Goal: Task Accomplishment & Management: Manage account settings

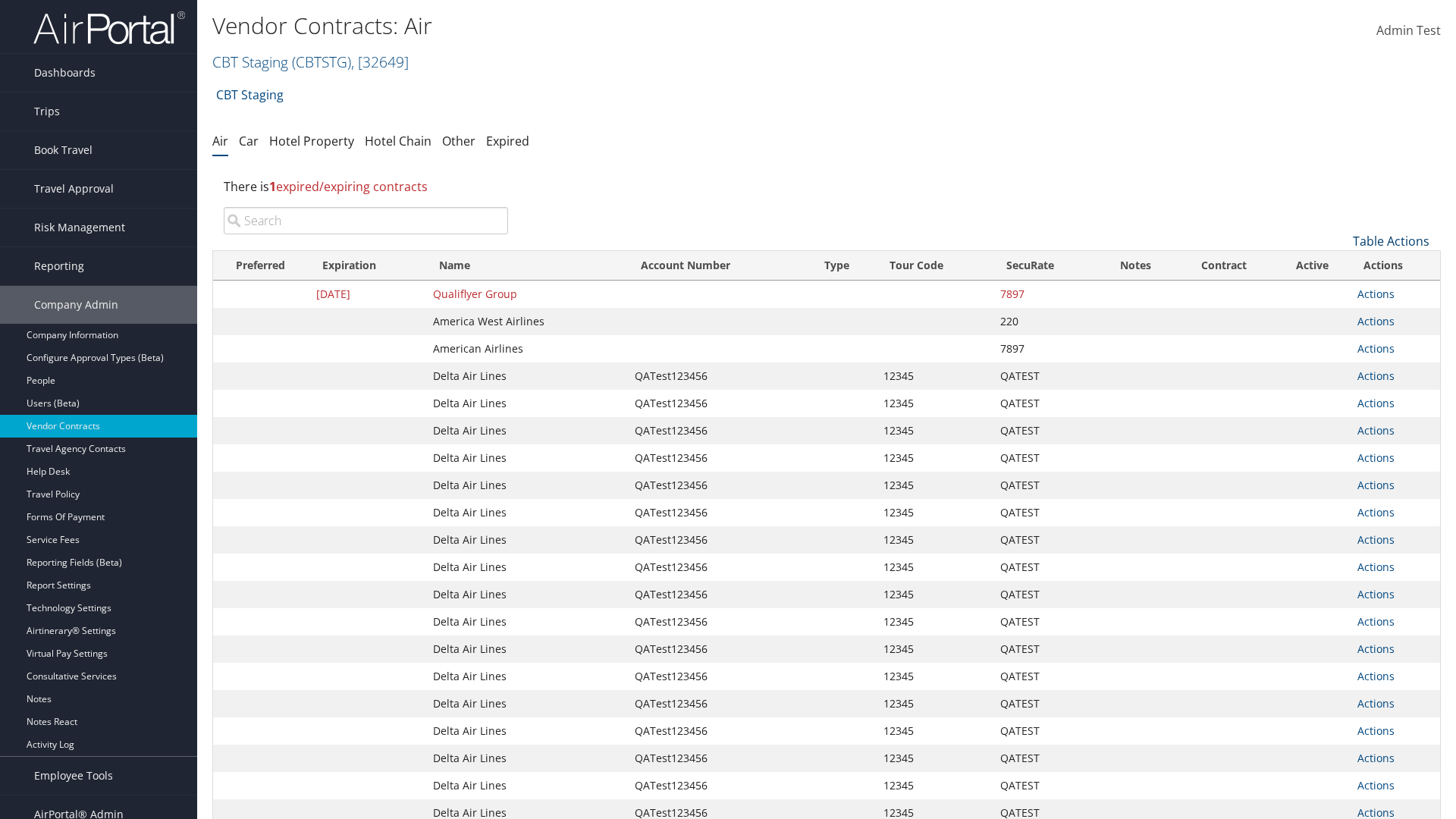
click at [1390, 242] on link "Table Actions" at bounding box center [1391, 241] width 77 height 17
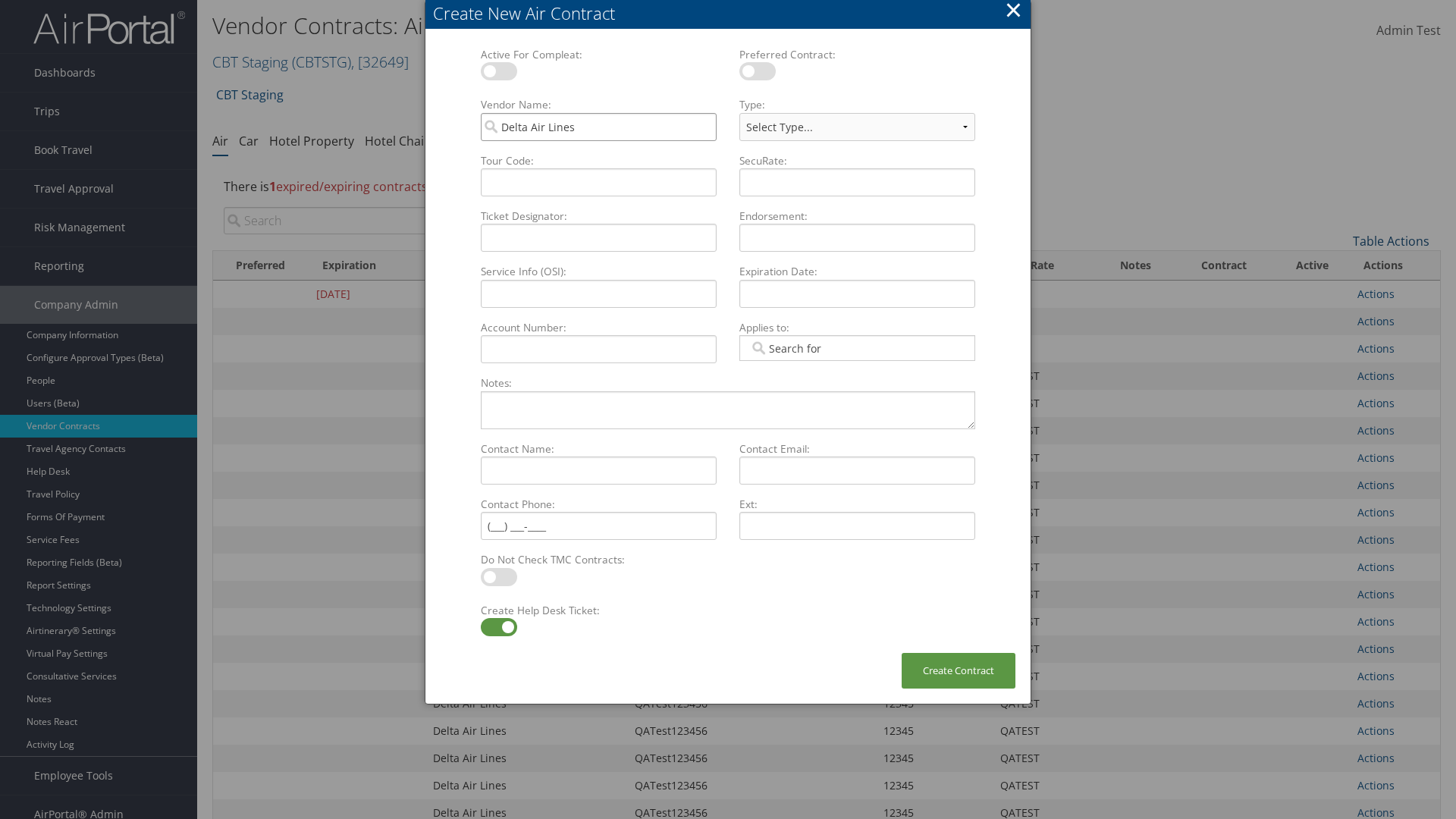
type input "Delta Air Lines"
select select "[object Object]"
type input "QATest123456"
type input "12345"
type input "QATEST"
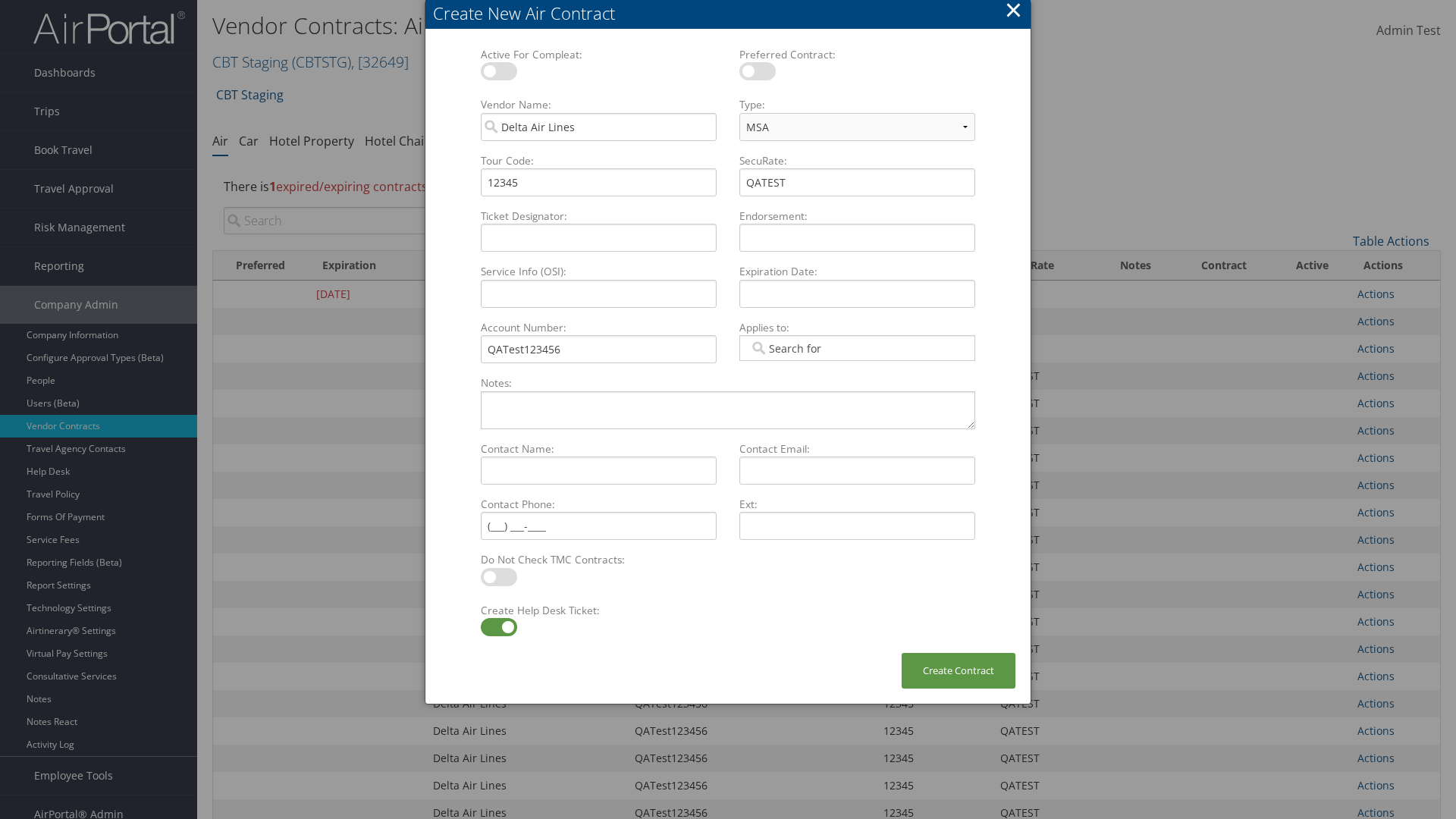
click at [498, 628] on label at bounding box center [499, 627] width 36 height 19
click at [498, 628] on input "checkbox" at bounding box center [493, 629] width 10 height 10
checkbox input "false"
click at [958, 671] on button "Create Contract" at bounding box center [958, 671] width 114 height 35
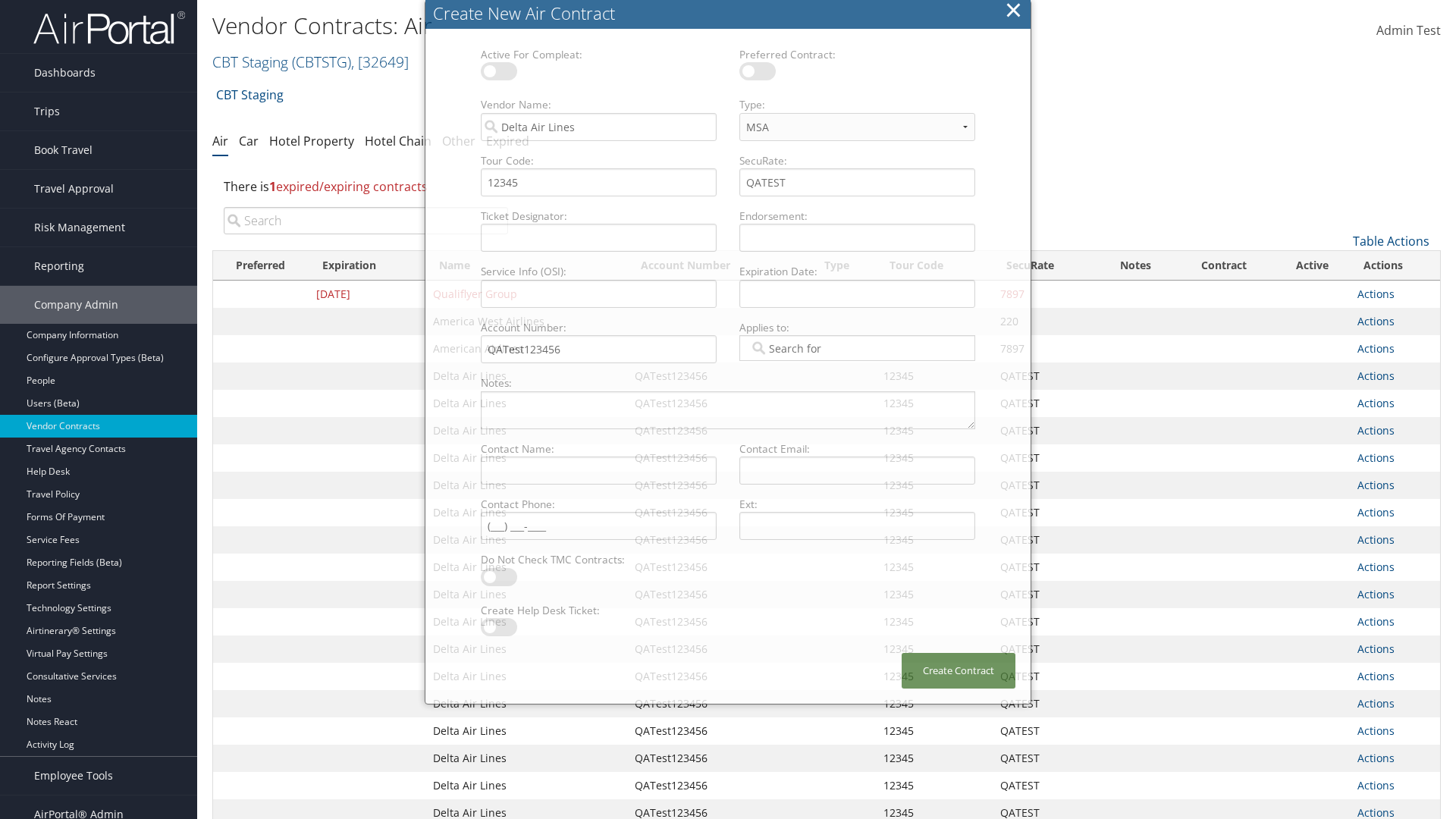
scroll to position [171, 0]
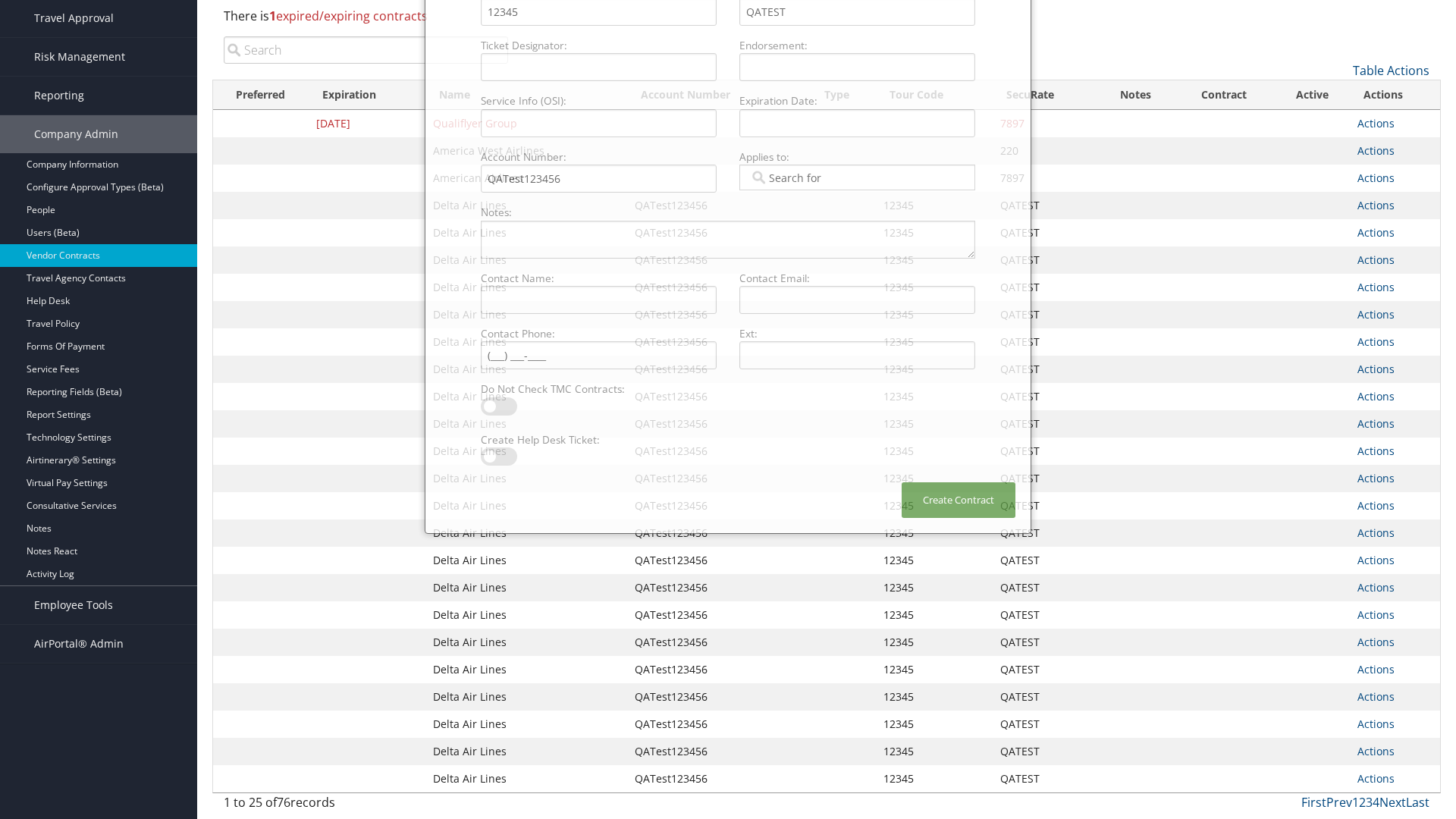
click at [365, 50] on input "search" at bounding box center [366, 50] width 285 height 27
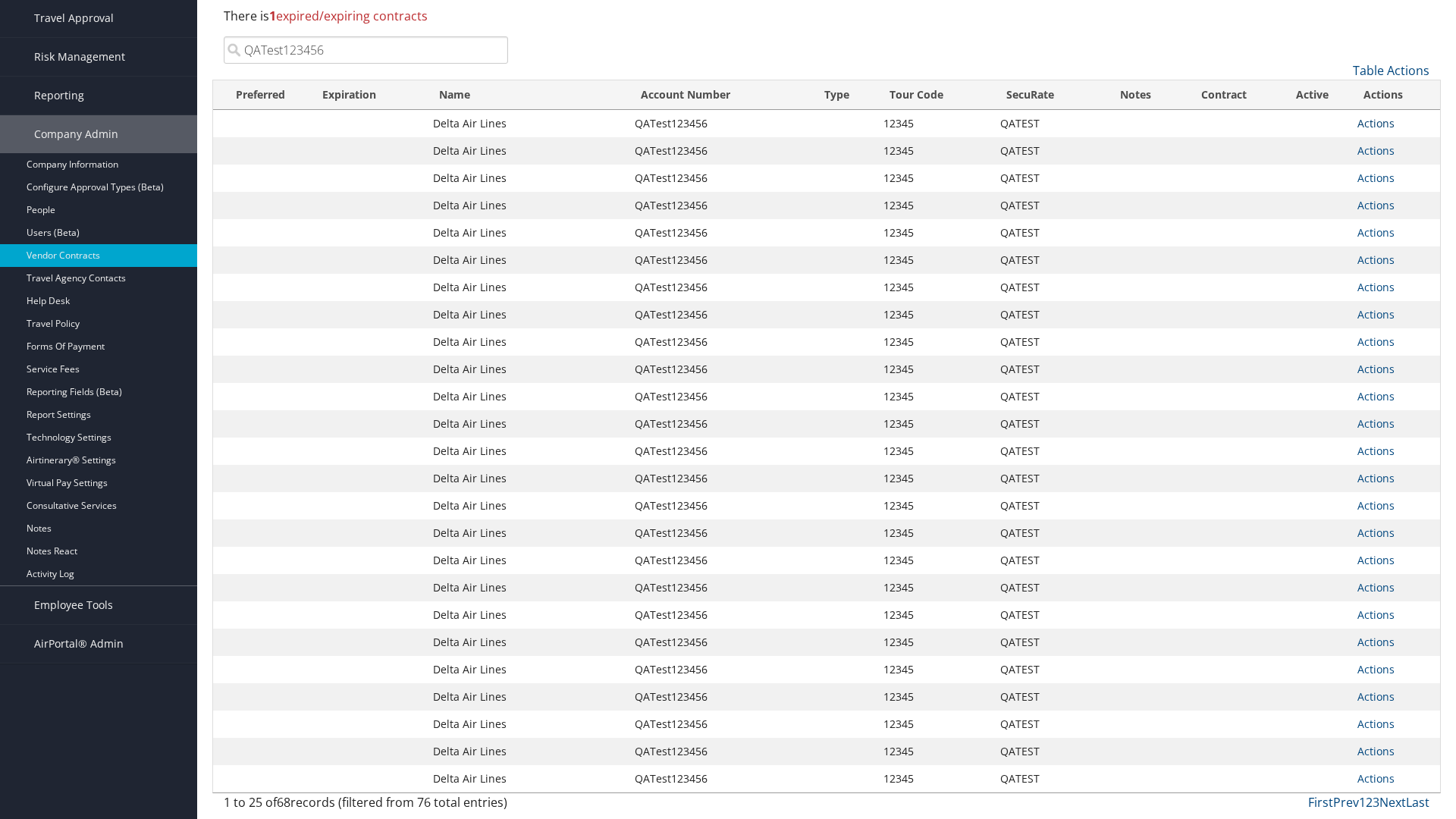
type input "QATest123456"
click at [1375, 123] on link "Actions" at bounding box center [1375, 123] width 37 height 15
click at [1401, 197] on link "Delete" at bounding box center [1401, 197] width 87 height 26
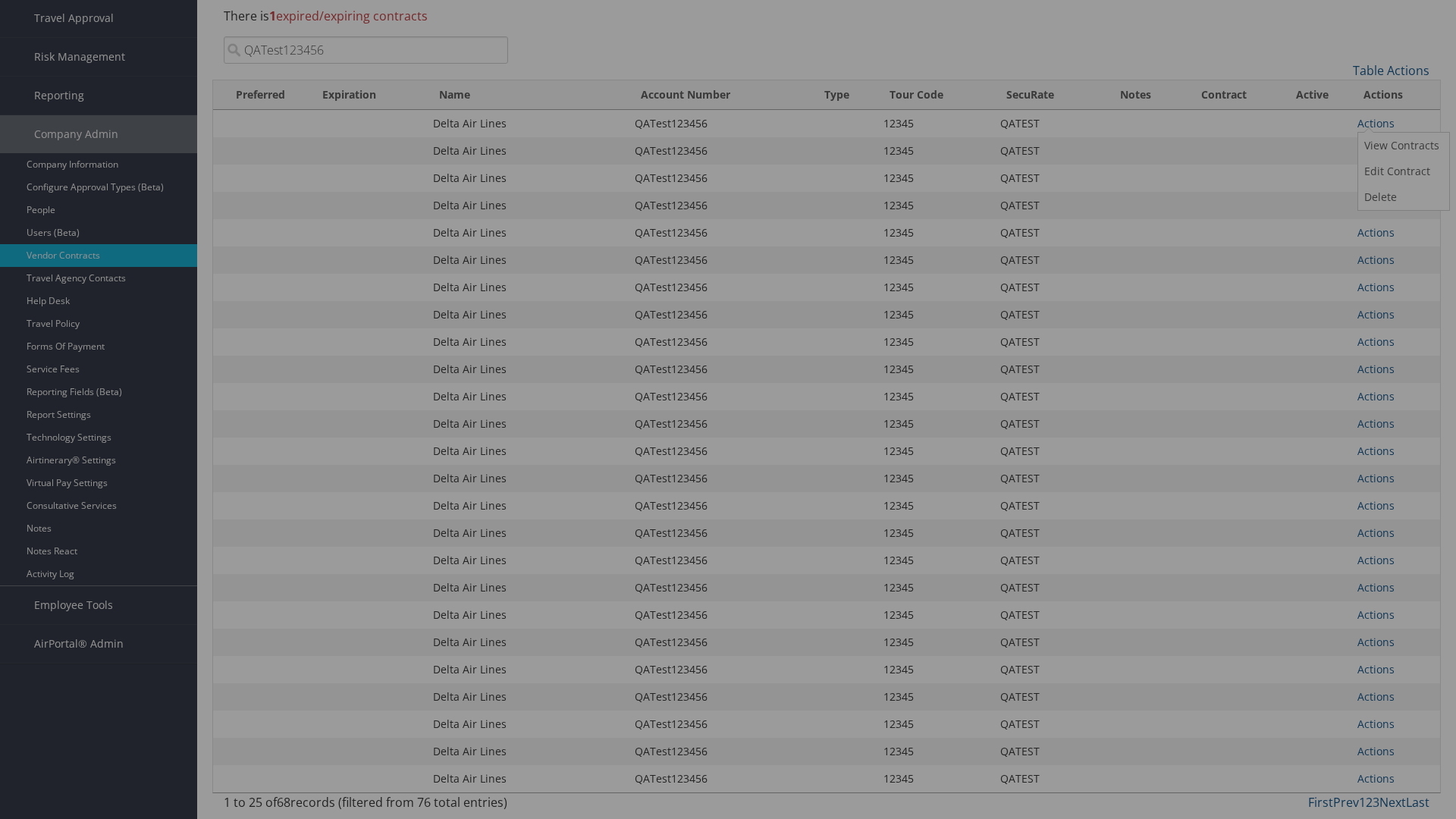
click at [0, 0] on button "Delete" at bounding box center [0, 0] width 0 height 0
